Goal: Transaction & Acquisition: Book appointment/travel/reservation

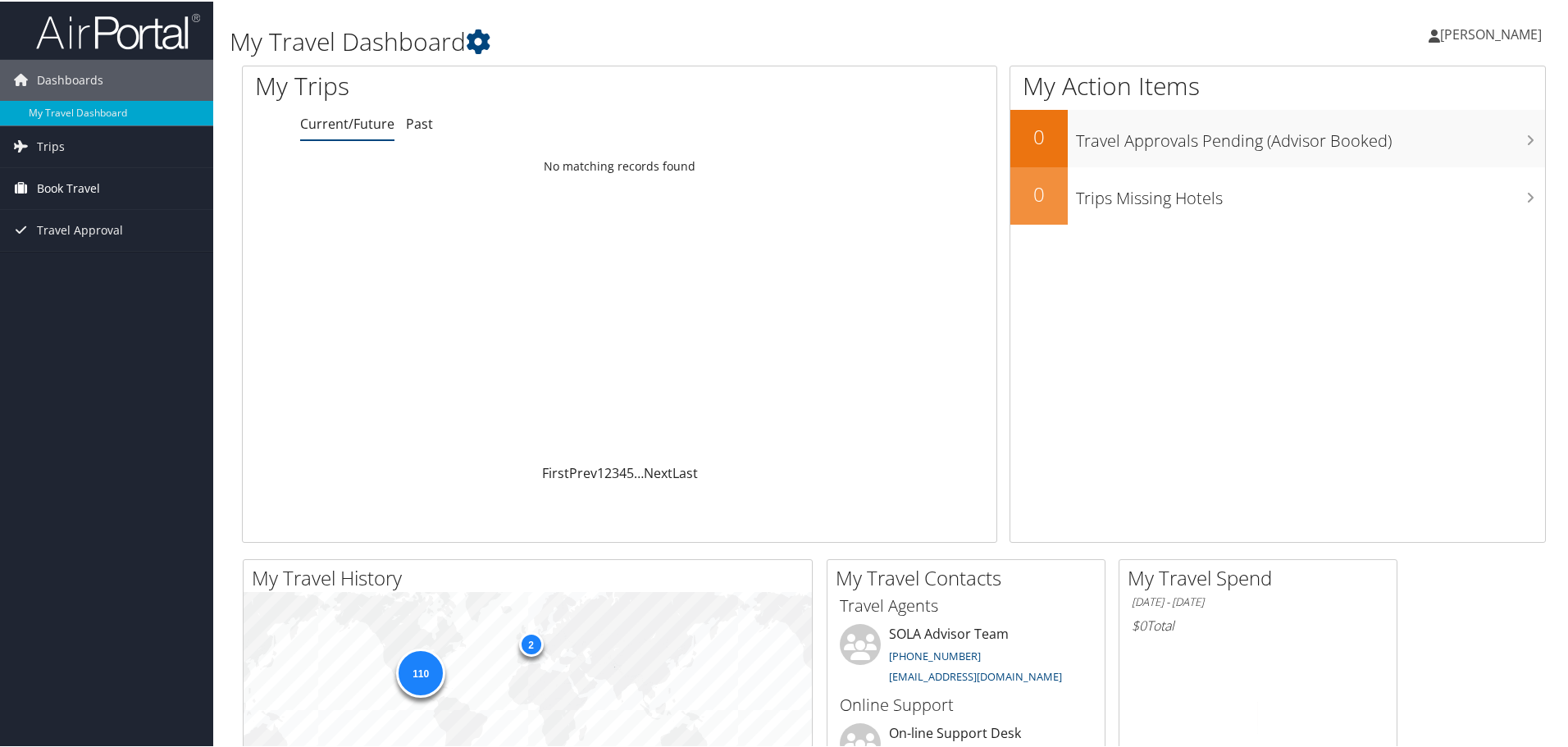
click at [91, 194] on span "Book Travel" at bounding box center [68, 187] width 63 height 41
click at [98, 240] on link "Book/Manage Online Trips" at bounding box center [106, 244] width 213 height 25
click at [49, 190] on span "Book Travel" at bounding box center [68, 187] width 63 height 41
click at [67, 233] on link "Book/Manage Online Trips" at bounding box center [106, 244] width 213 height 25
